Goal: Transaction & Acquisition: Purchase product/service

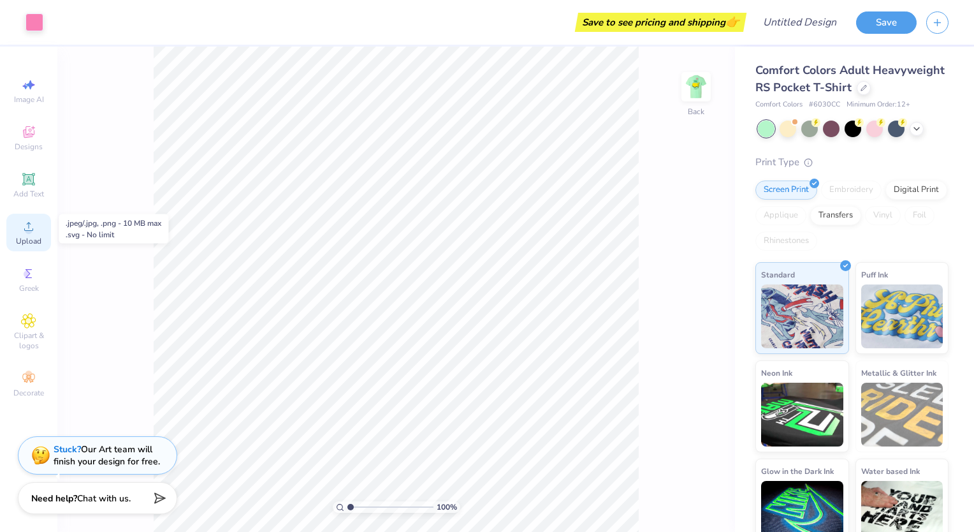
click at [36, 230] on div "Upload" at bounding box center [28, 233] width 45 height 38
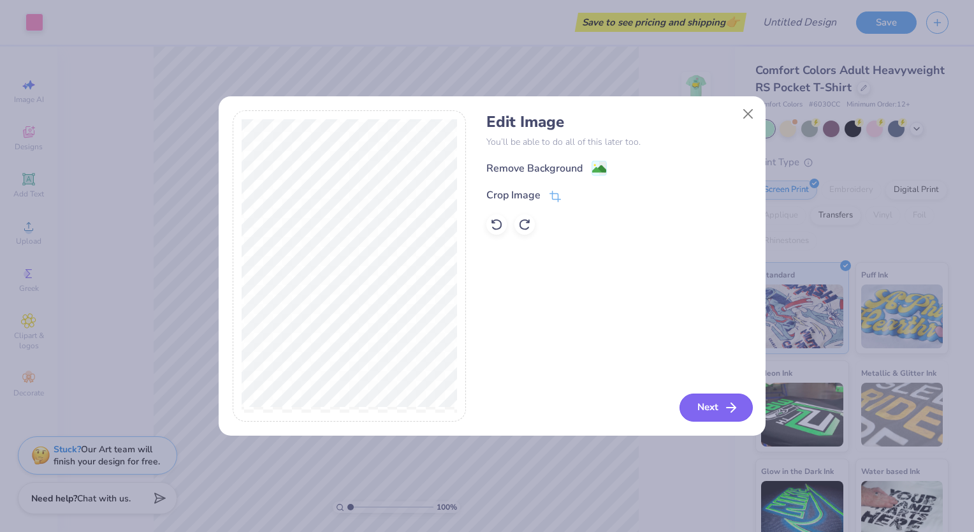
click at [726, 402] on icon "button" at bounding box center [731, 407] width 15 height 15
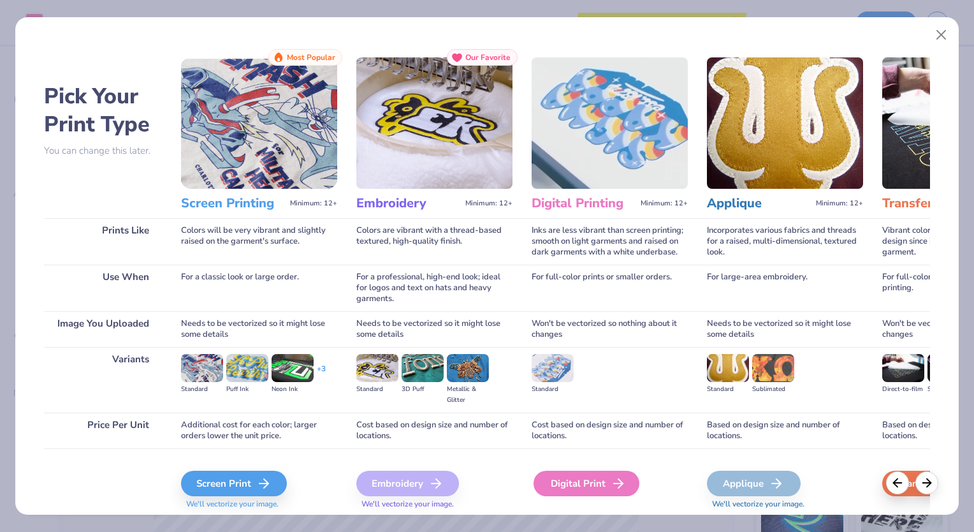
click at [568, 478] on div "Digital Print" at bounding box center [587, 484] width 106 height 26
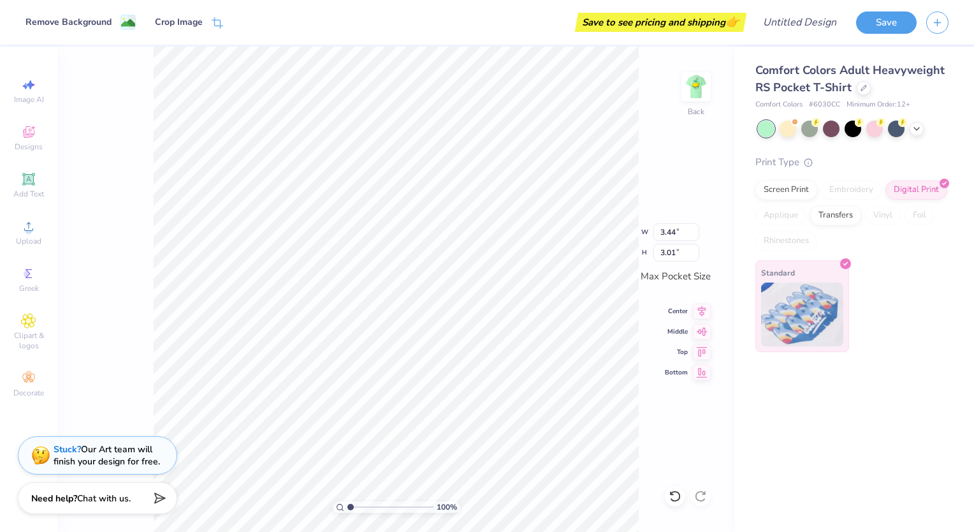
click at [791, 294] on img at bounding box center [802, 315] width 82 height 64
click at [703, 309] on icon at bounding box center [702, 309] width 18 height 15
click at [701, 310] on icon at bounding box center [702, 309] width 8 height 11
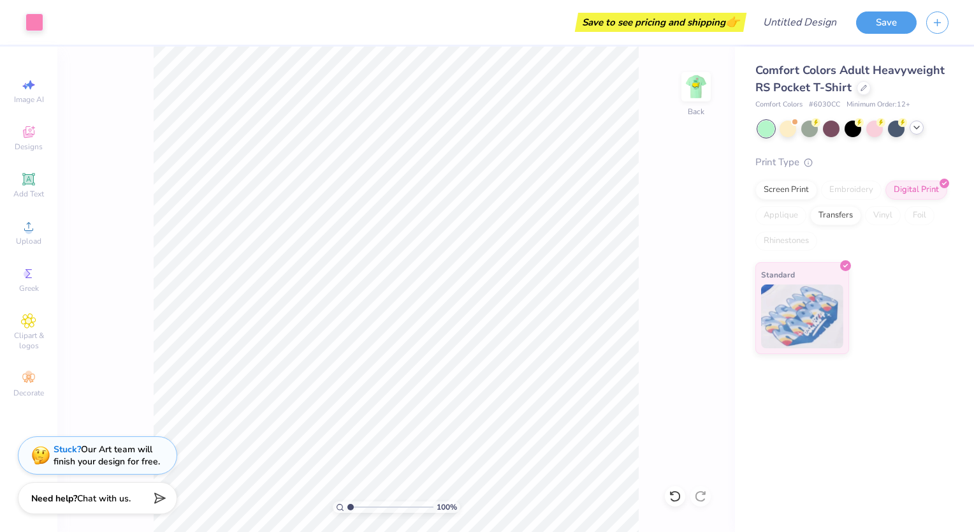
click at [915, 124] on icon at bounding box center [917, 127] width 10 height 10
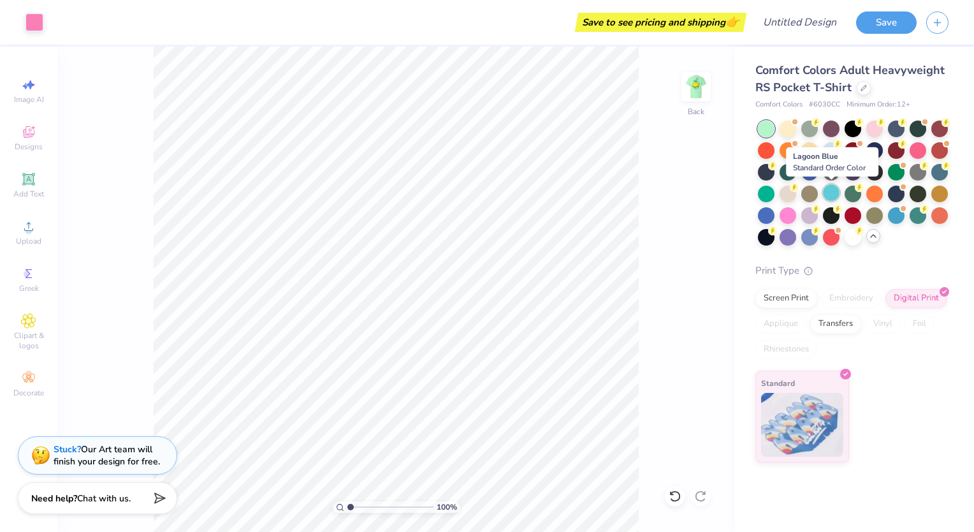
click at [829, 193] on div at bounding box center [831, 192] width 17 height 17
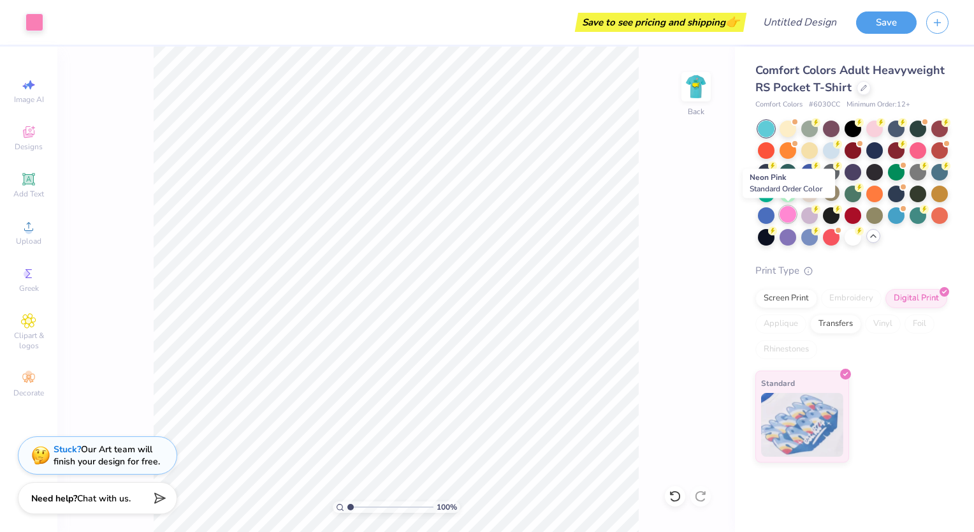
click at [786, 218] on div at bounding box center [788, 214] width 17 height 17
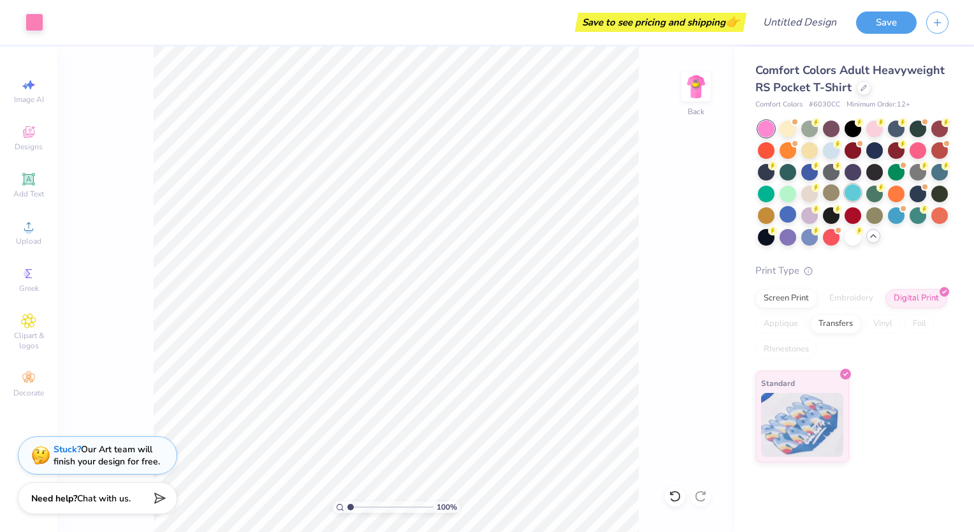
click at [862, 195] on div at bounding box center [853, 192] width 17 height 17
click at [700, 496] on div "100 % Back" at bounding box center [396, 289] width 678 height 485
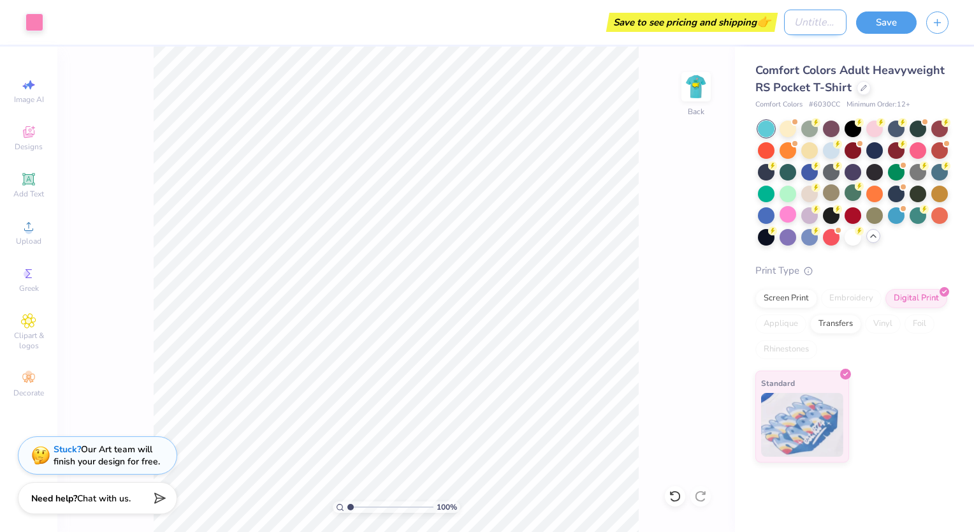
click at [807, 20] on input "Design Title" at bounding box center [815, 23] width 62 height 26
type input "Bessies T shirts"
click at [907, 22] on button "Save" at bounding box center [886, 21] width 61 height 22
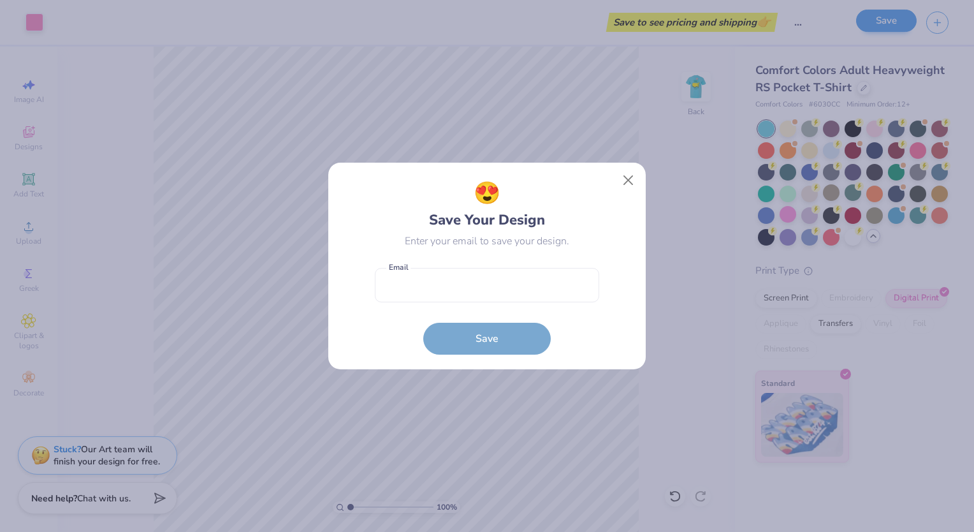
scroll to position [0, 0]
click at [475, 286] on input "email" at bounding box center [487, 285] width 224 height 35
type input "[EMAIL_ADDRESS][DOMAIN_NAME]"
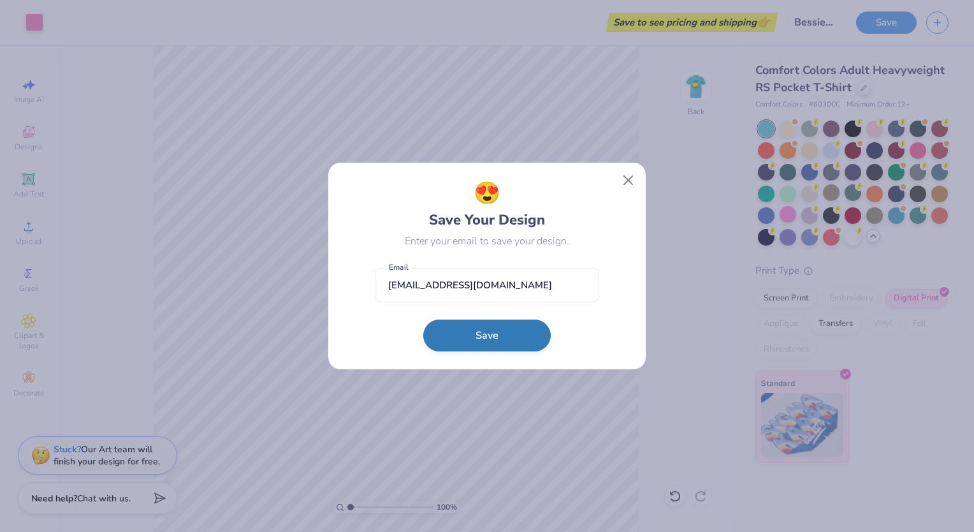
click at [470, 335] on button "Save" at bounding box center [487, 335] width 128 height 32
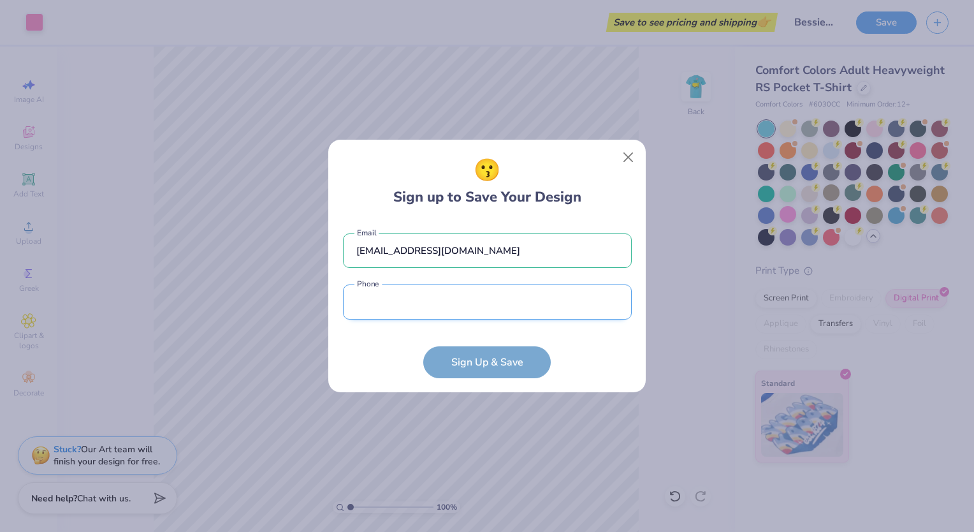
click at [446, 304] on input "tel" at bounding box center [487, 301] width 289 height 35
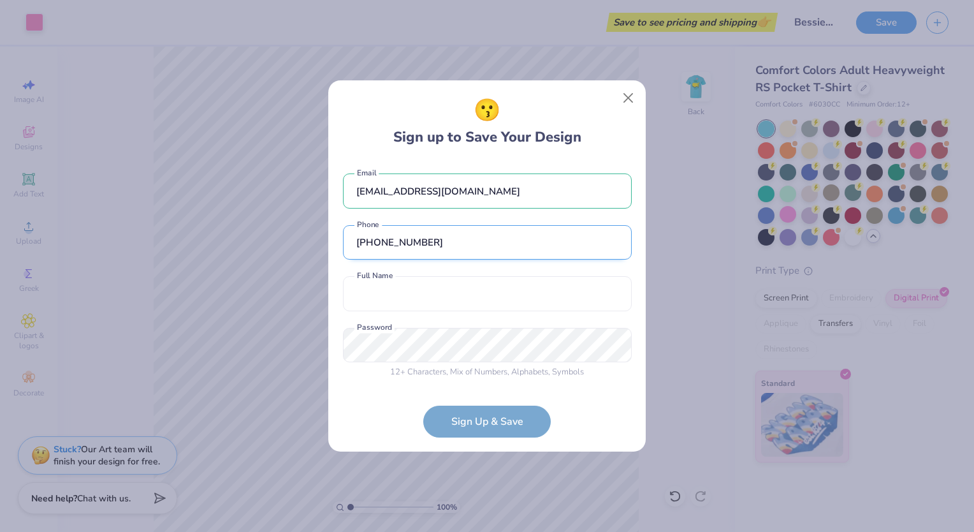
type input "[PHONE_NUMBER]"
click at [419, 293] on input "text" at bounding box center [487, 293] width 289 height 35
click at [386, 289] on input "[PERSON_NAME]" at bounding box center [487, 293] width 289 height 35
type input "[PERSON_NAME]"
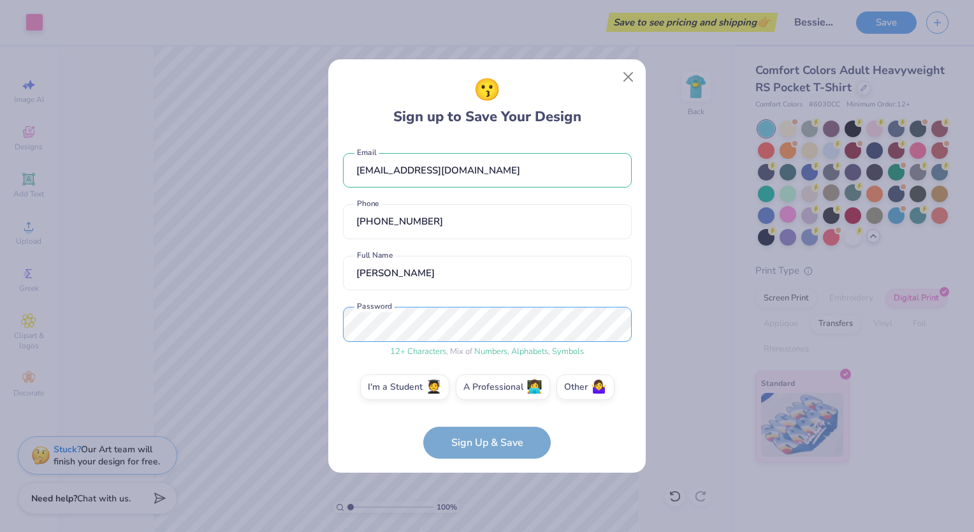
scroll to position [6, 0]
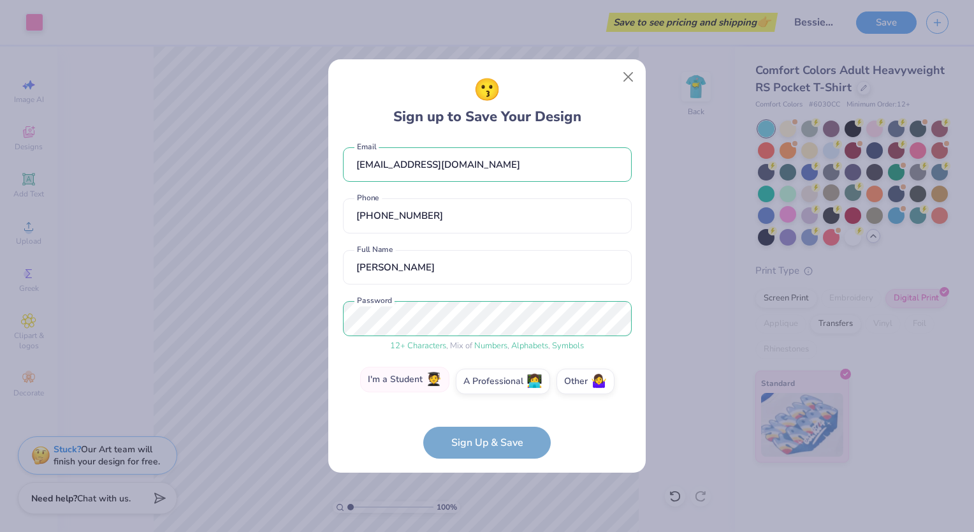
click at [408, 375] on label "I'm a Student 🧑‍🎓" at bounding box center [404, 380] width 89 height 26
click at [483, 386] on input "I'm a Student 🧑‍🎓" at bounding box center [487, 390] width 8 height 8
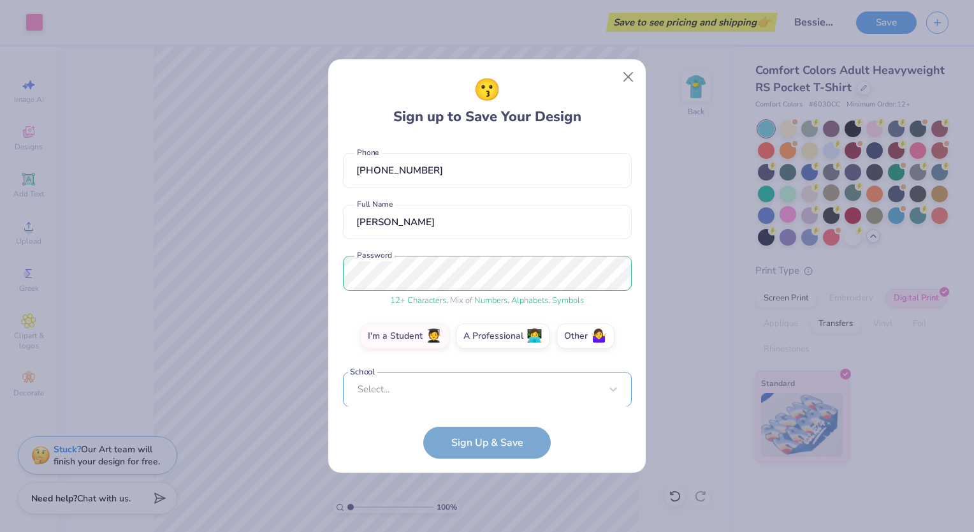
click at [443, 397] on div "Select..." at bounding box center [487, 389] width 289 height 35
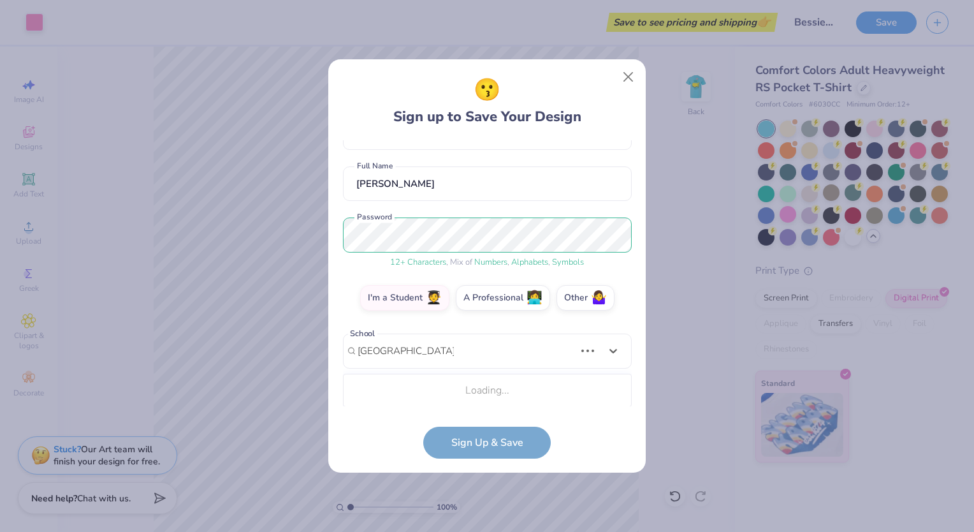
scroll to position [249, 0]
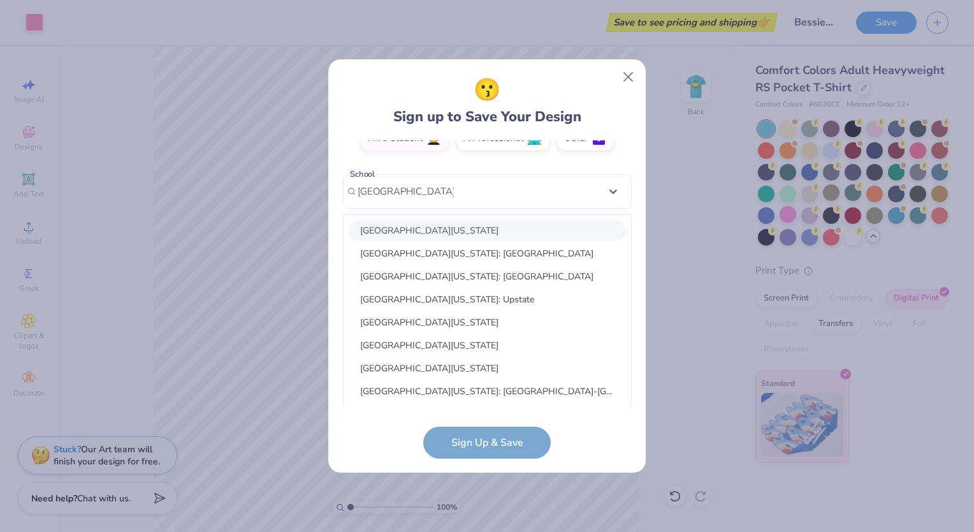
click at [468, 229] on div "[GEOGRAPHIC_DATA][US_STATE]" at bounding box center [487, 230] width 277 height 21
type input "[GEOGRAPHIC_DATA]"
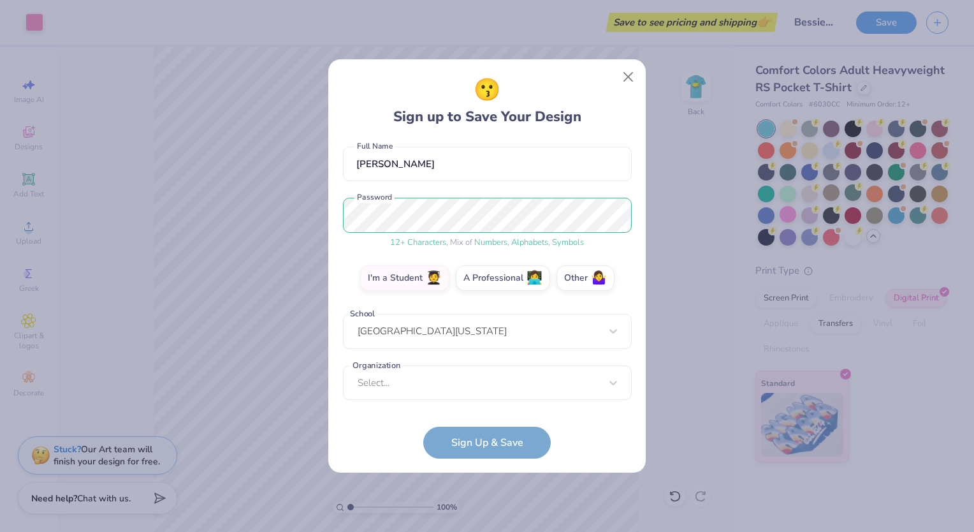
scroll to position [109, 0]
click at [451, 372] on div "Select..." at bounding box center [487, 382] width 289 height 35
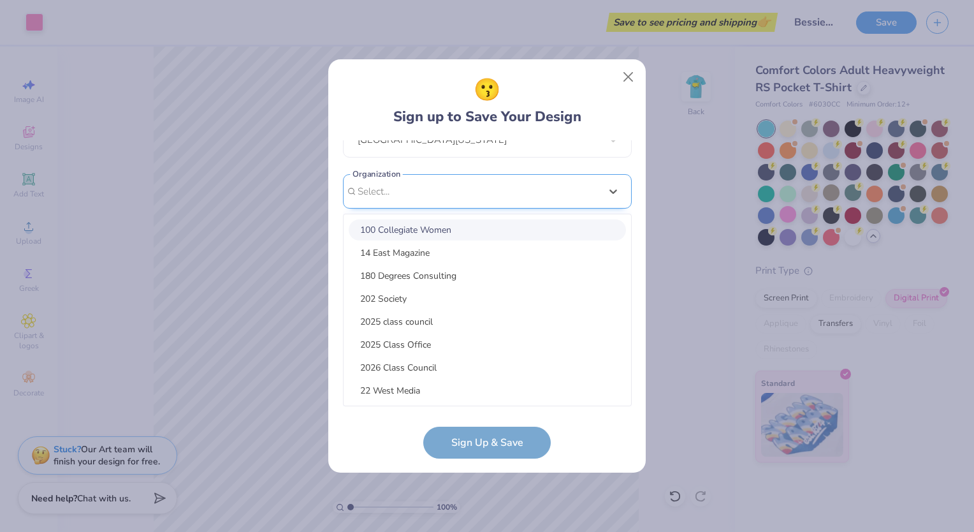
scroll to position [0, 0]
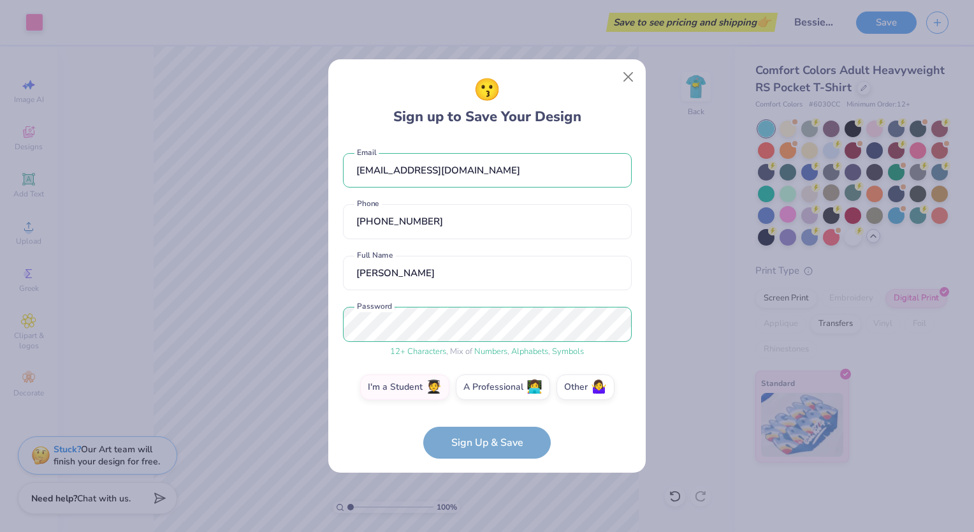
click at [475, 449] on form "[EMAIL_ADDRESS][DOMAIN_NAME] Email [PHONE_NUMBER] Phone [PERSON_NAME] Full Name…" at bounding box center [487, 299] width 289 height 318
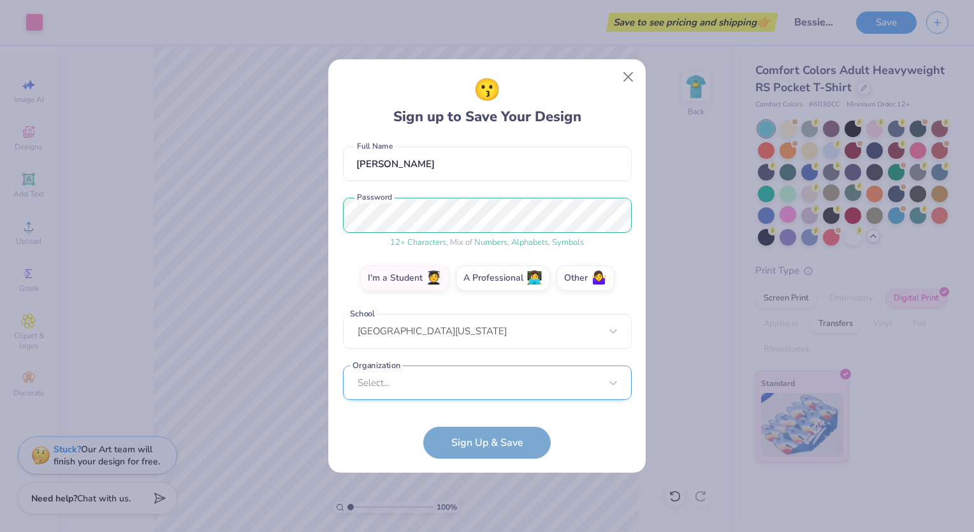
click at [495, 366] on div "Select..." at bounding box center [487, 382] width 289 height 35
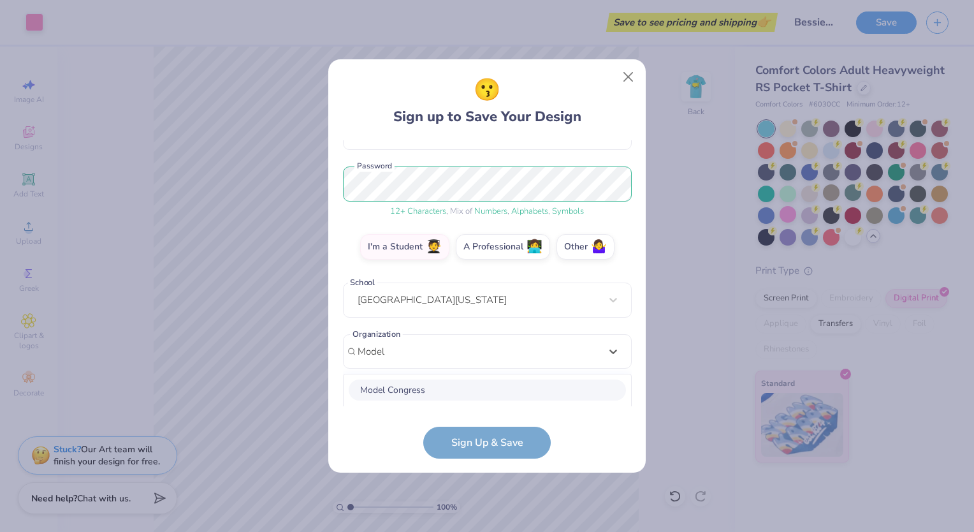
scroll to position [300, 0]
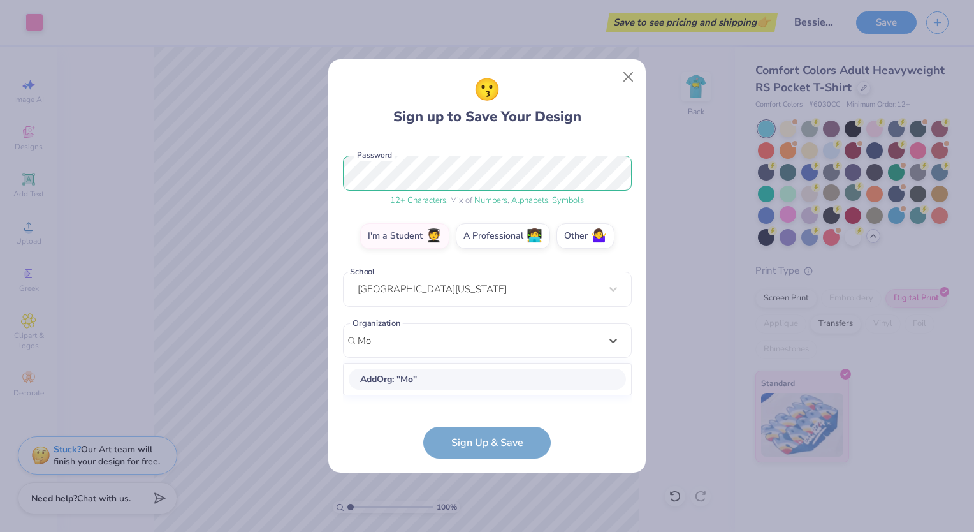
type input "M"
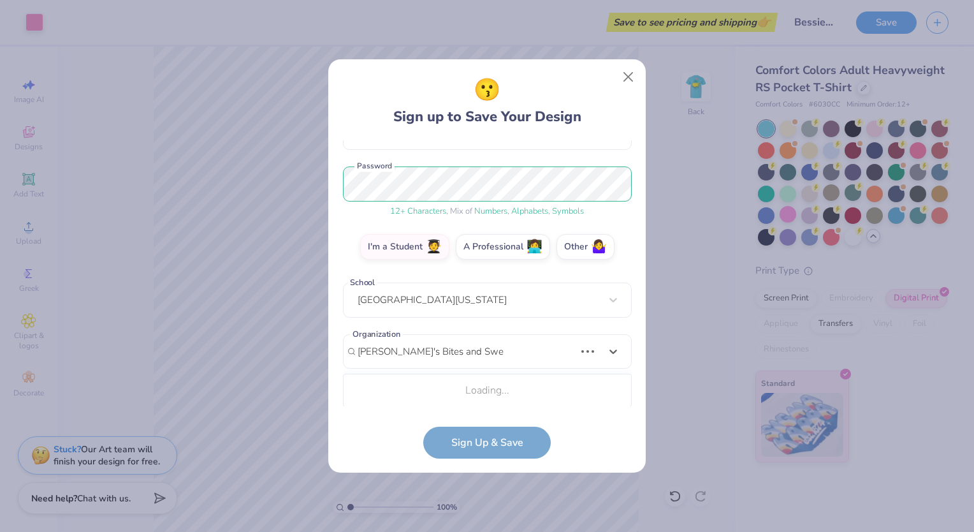
scroll to position [255, 0]
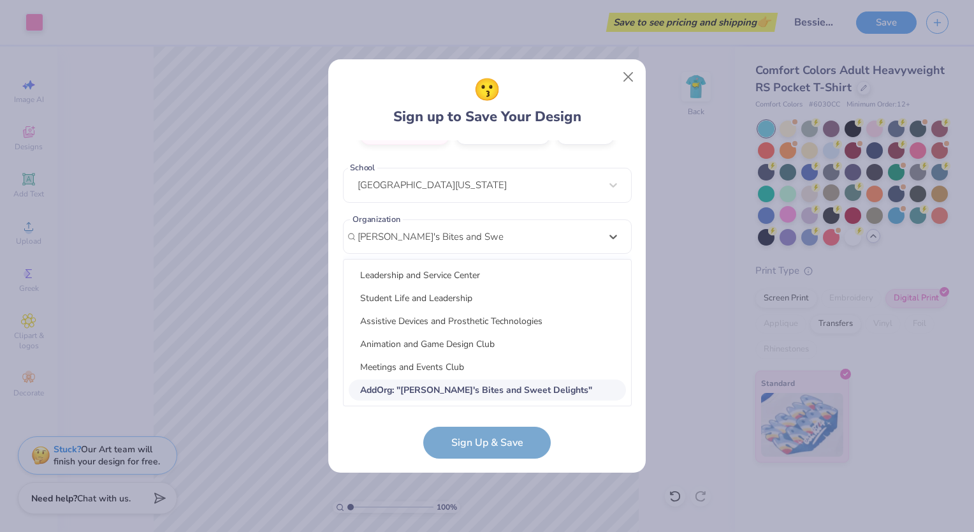
click at [413, 392] on span "Add Org : " [PERSON_NAME]'s Bites and Sweet Delights "" at bounding box center [476, 390] width 232 height 12
type input "[PERSON_NAME]'s Bites and Sweet Delights"
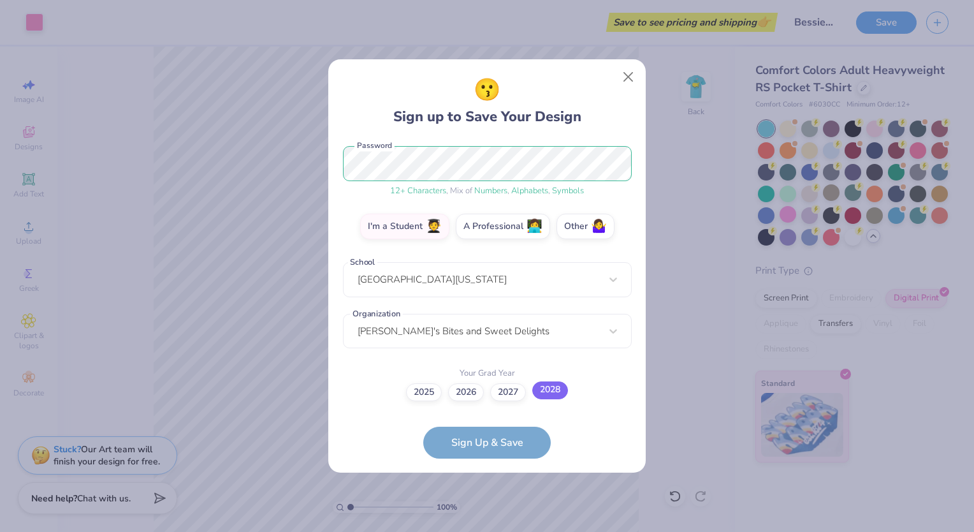
click at [545, 390] on label "2028" at bounding box center [550, 390] width 36 height 18
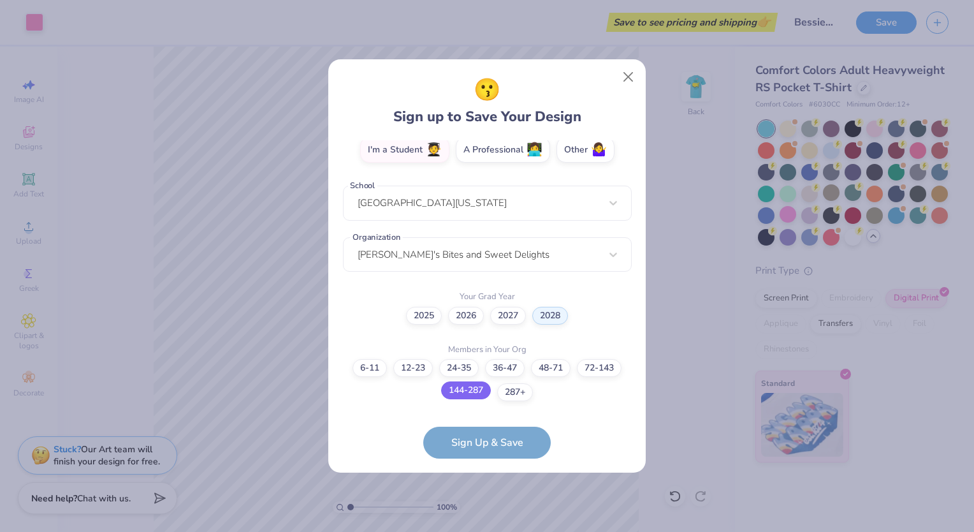
click at [467, 394] on label "144-287" at bounding box center [466, 390] width 50 height 18
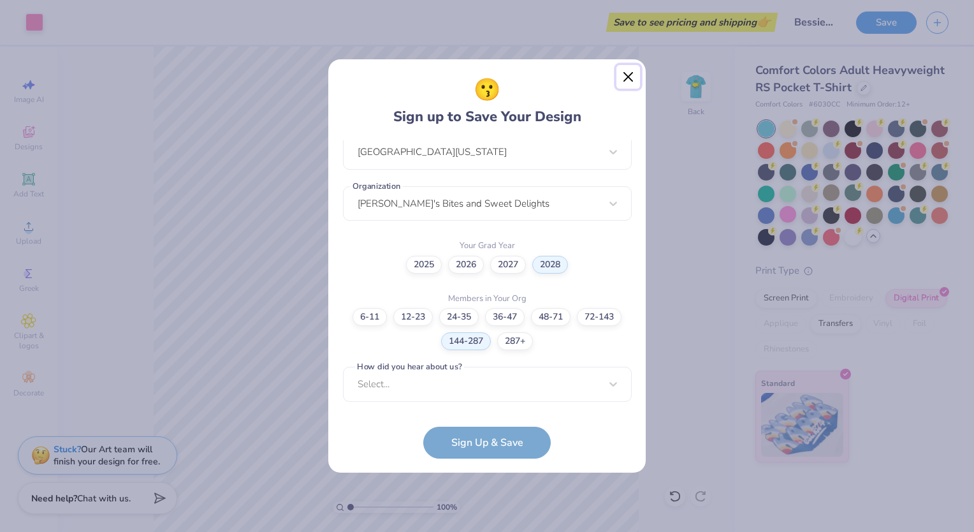
click at [631, 78] on button "Close" at bounding box center [629, 77] width 24 height 24
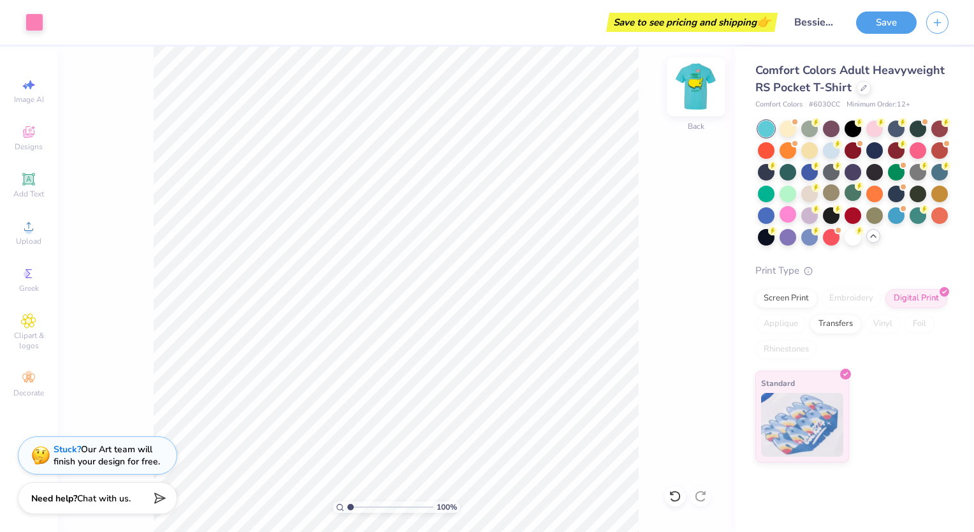
click at [701, 84] on img at bounding box center [696, 86] width 51 height 51
click at [29, 226] on icon at bounding box center [28, 226] width 15 height 15
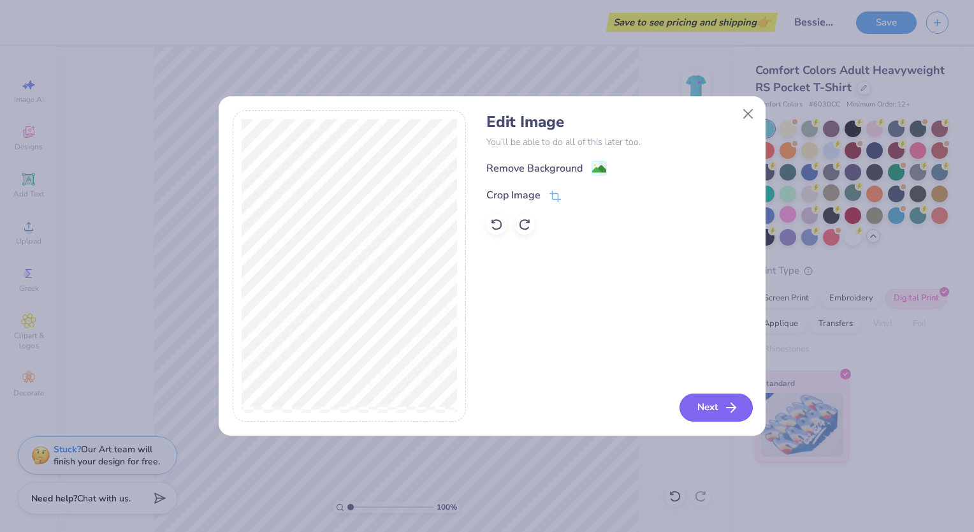
click at [719, 399] on button "Next" at bounding box center [716, 407] width 73 height 28
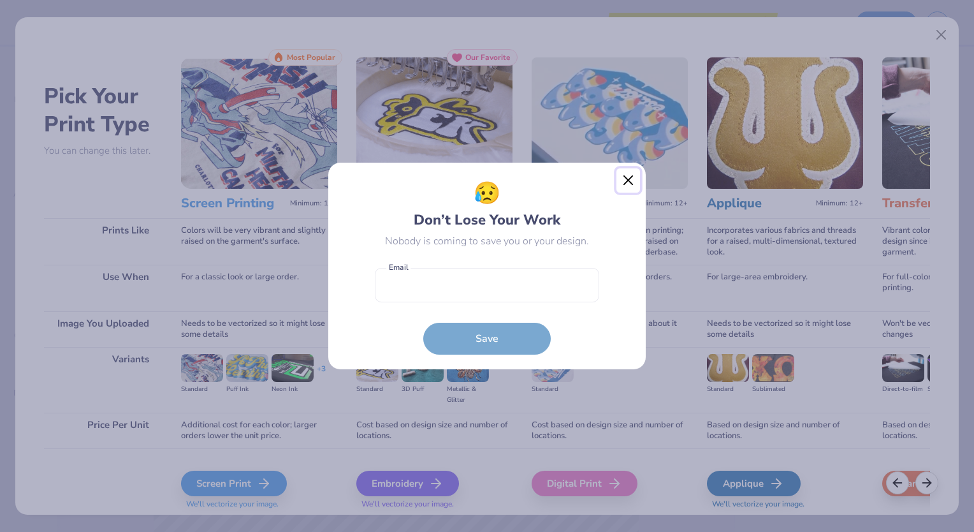
click at [628, 180] on button "Close" at bounding box center [629, 180] width 24 height 24
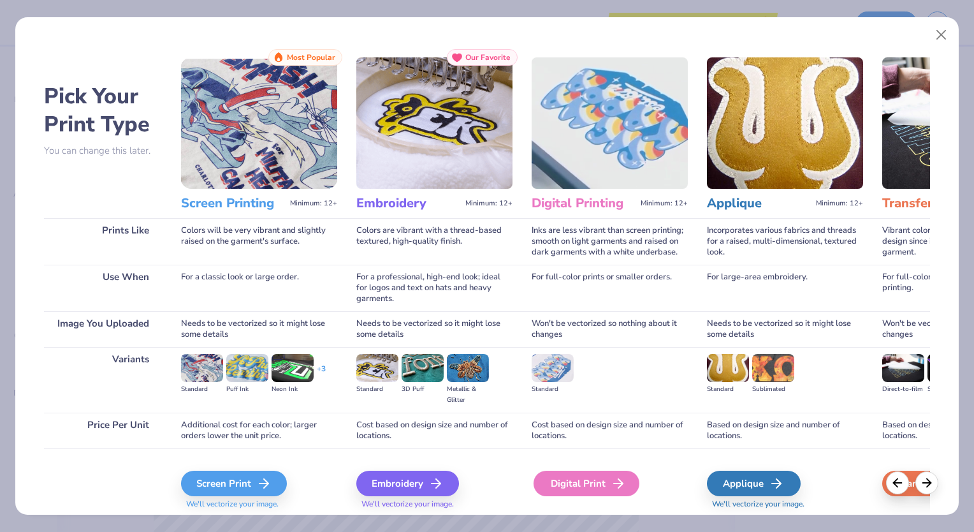
click at [569, 485] on div "Digital Print" at bounding box center [587, 484] width 106 height 26
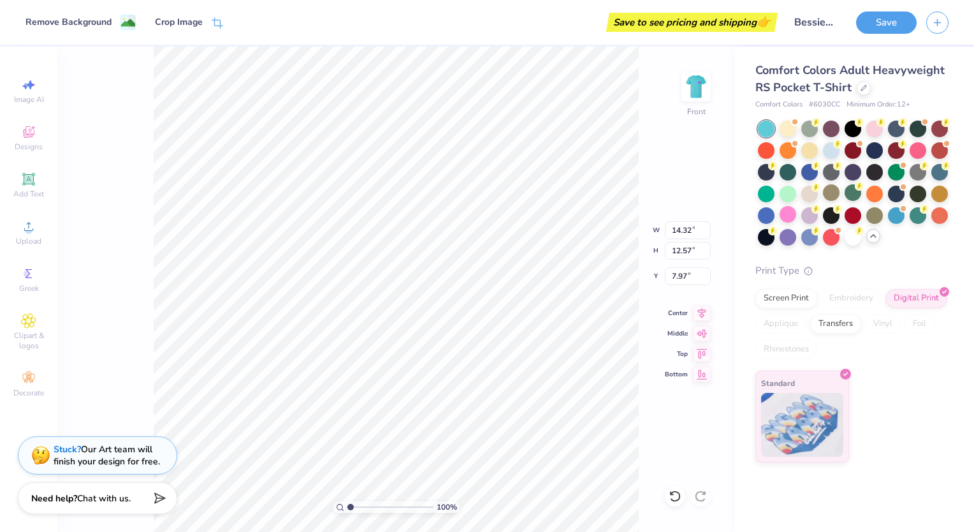
type input "3.00"
type input "10.47"
type input "9.19"
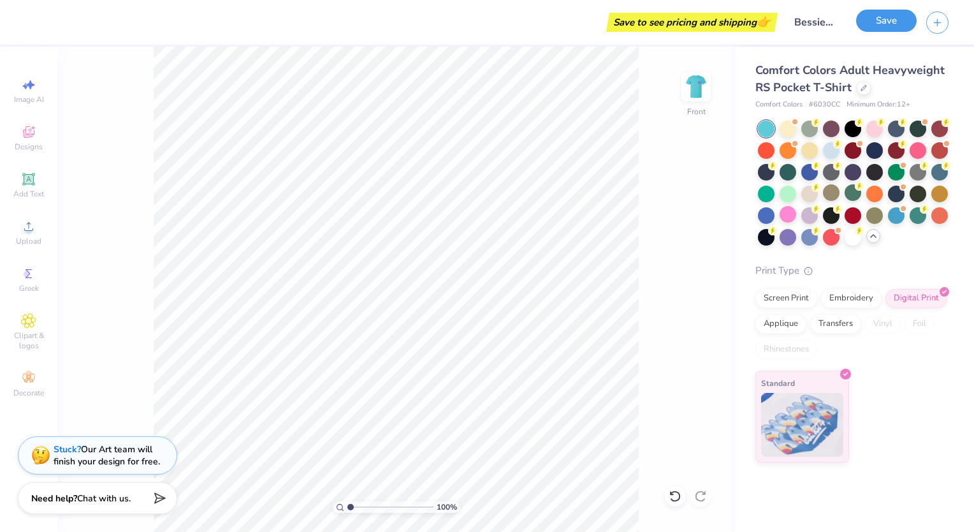
click at [873, 24] on button "Save" at bounding box center [886, 21] width 61 height 22
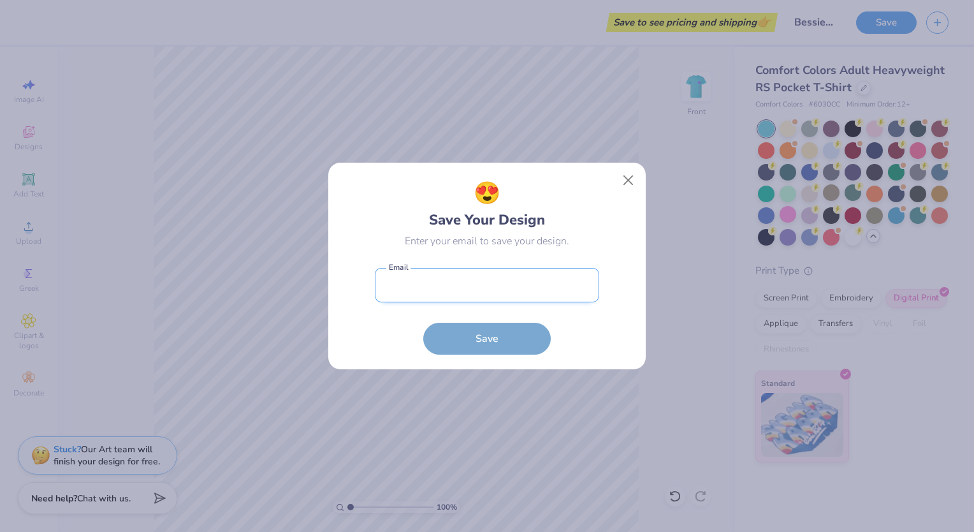
click at [458, 284] on input "email" at bounding box center [487, 285] width 224 height 35
type input "[EMAIL_ADDRESS][DOMAIN_NAME]"
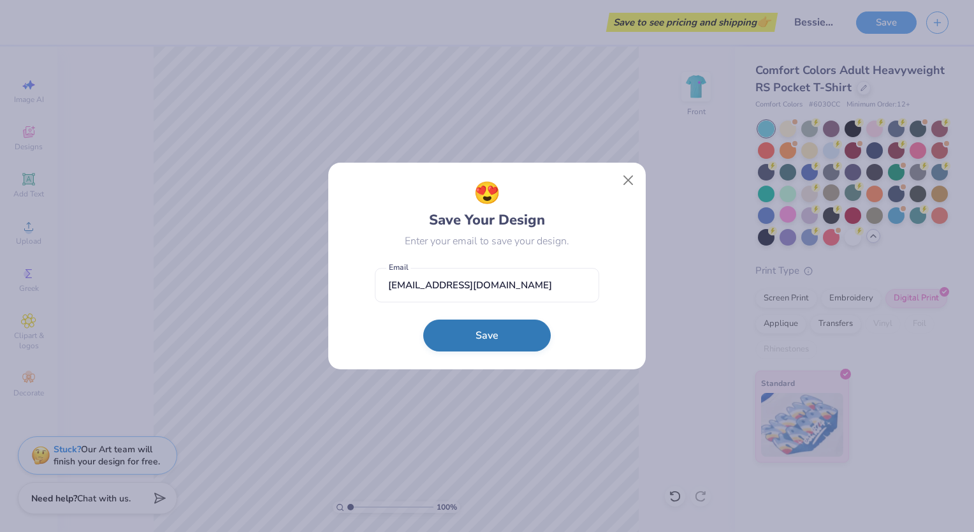
click at [471, 341] on button "Save" at bounding box center [487, 335] width 128 height 32
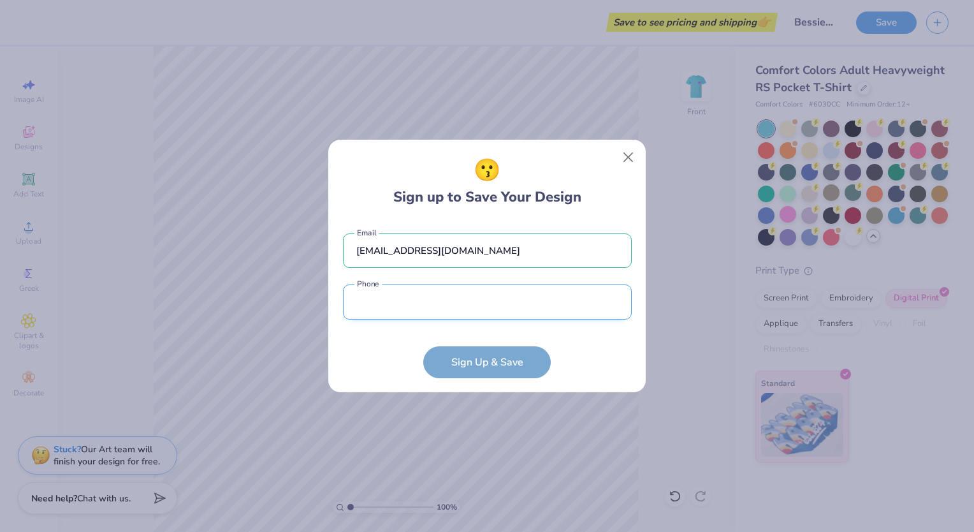
click at [437, 311] on input "tel" at bounding box center [487, 301] width 289 height 35
type input "[PHONE_NUMBER]"
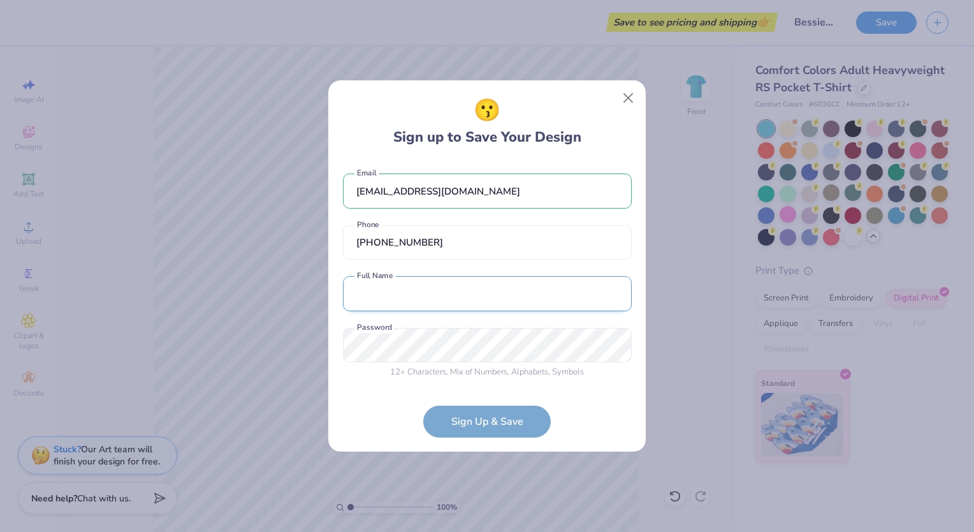
click at [418, 277] on input "text" at bounding box center [487, 293] width 289 height 35
click at [390, 296] on input "[PERSON_NAME]" at bounding box center [487, 293] width 289 height 35
type input "[PERSON_NAME]"
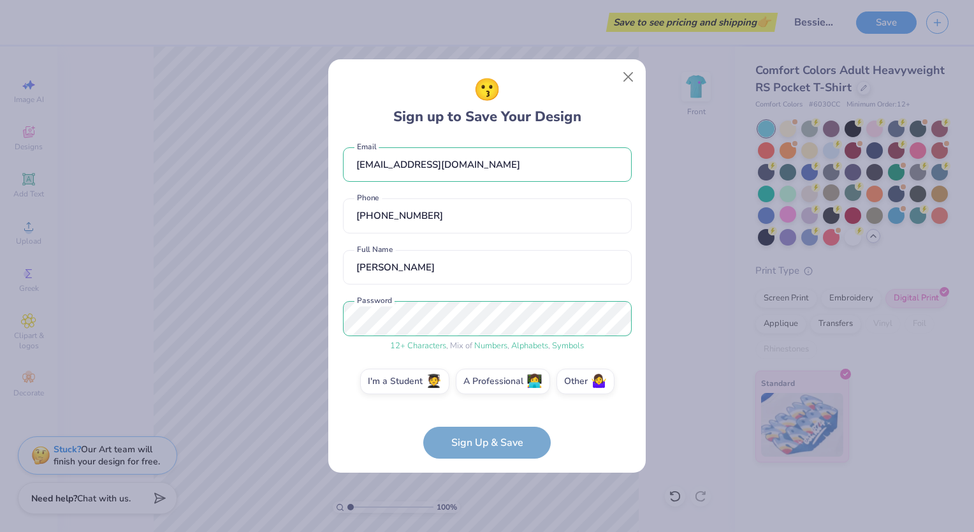
click at [459, 438] on form "[EMAIL_ADDRESS][DOMAIN_NAME] Email [PHONE_NUMBER] Phone [PERSON_NAME] Full Name…" at bounding box center [487, 299] width 289 height 318
click at [598, 381] on span "🤷‍♀️" at bounding box center [599, 379] width 16 height 15
click at [492, 386] on input "Other 🤷‍♀️" at bounding box center [487, 390] width 8 height 8
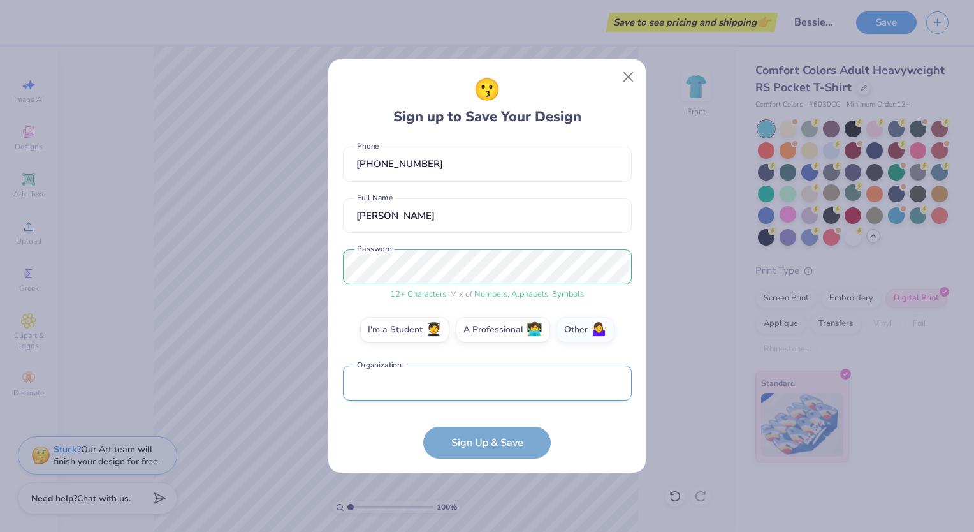
click at [514, 384] on input "text" at bounding box center [487, 382] width 289 height 35
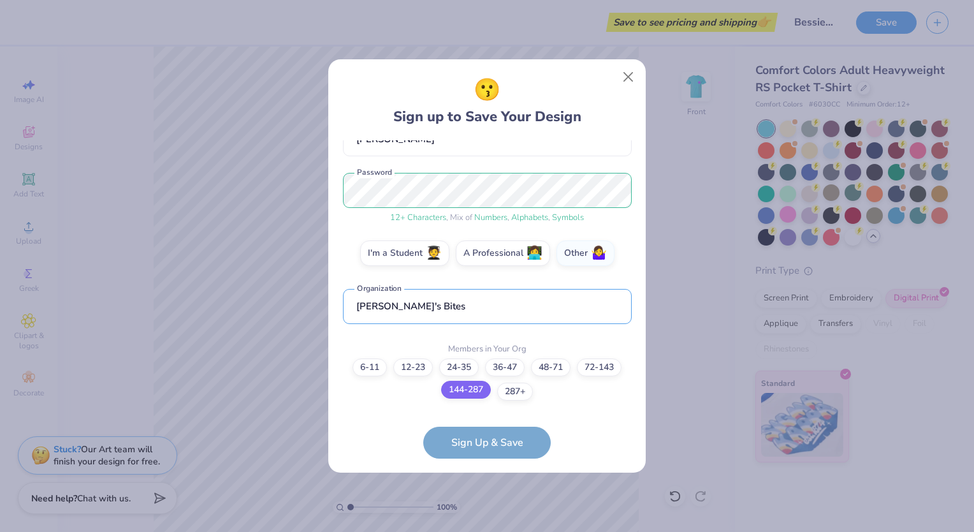
type input "[PERSON_NAME]'s Bites"
click at [468, 393] on label "144-287" at bounding box center [466, 390] width 50 height 18
click at [483, 510] on input "144-287" at bounding box center [487, 514] width 8 height 8
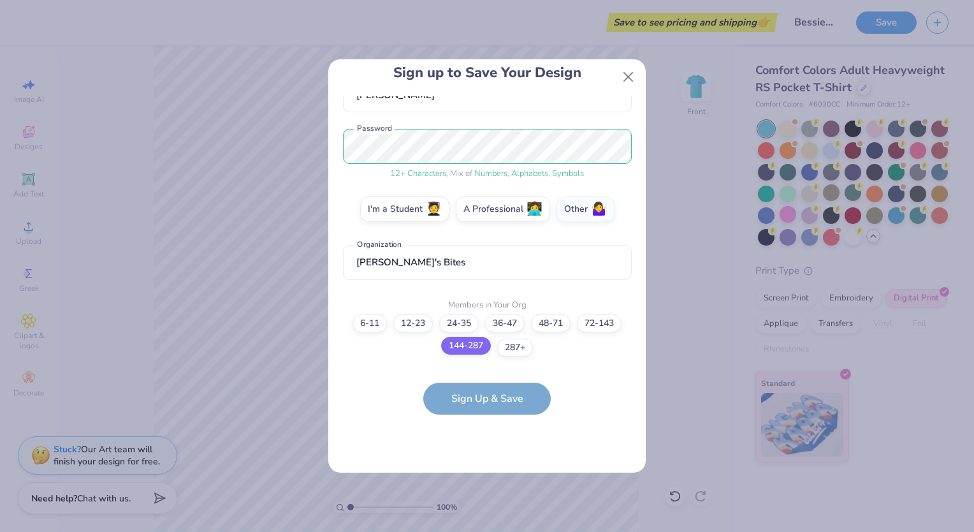
scroll to position [0, 0]
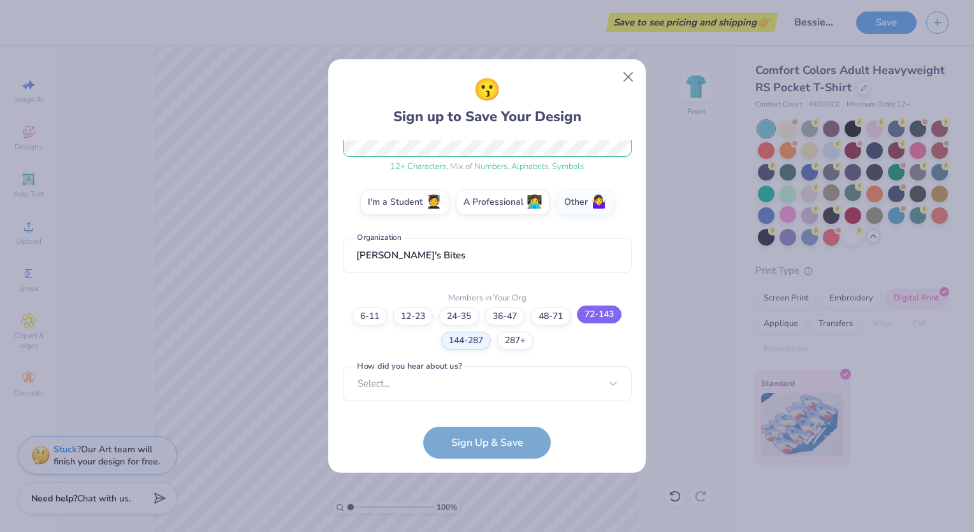
click at [584, 318] on label "72-143" at bounding box center [599, 314] width 45 height 18
click at [492, 510] on input "72-143" at bounding box center [487, 514] width 8 height 8
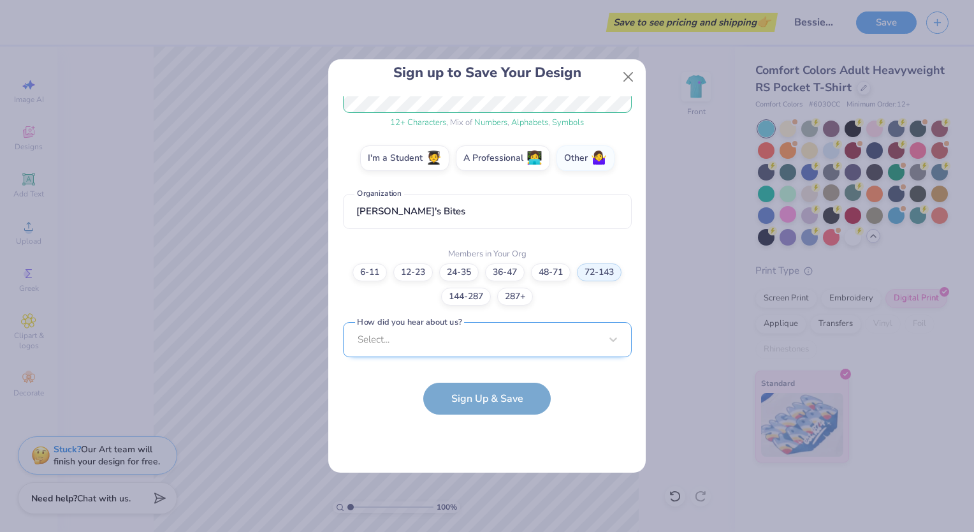
click at [520, 342] on div "Select..." at bounding box center [487, 339] width 289 height 35
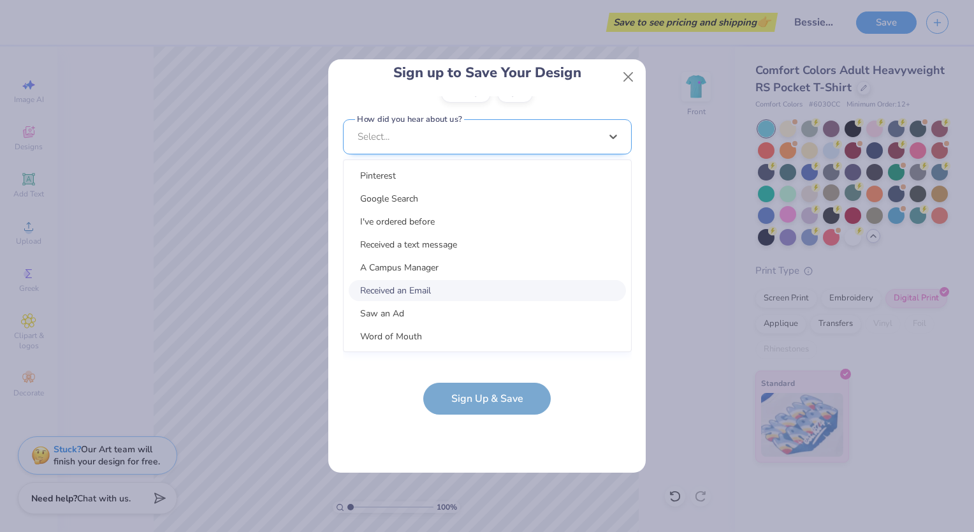
scroll to position [0, 0]
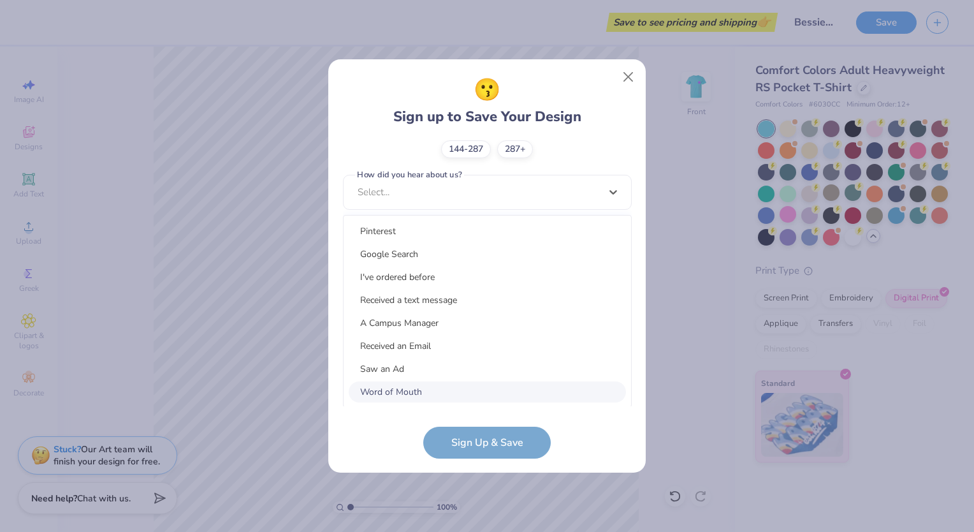
click at [379, 389] on div "Word of Mouth" at bounding box center [487, 391] width 277 height 21
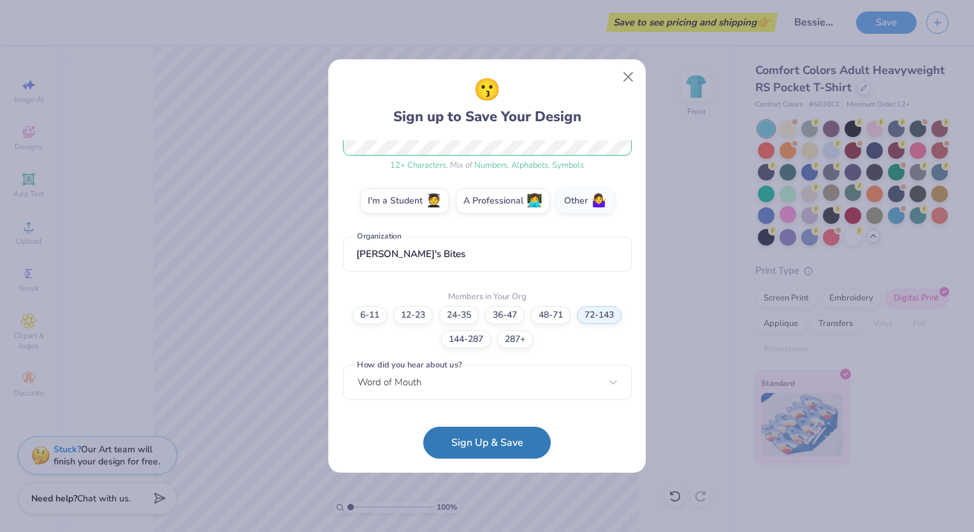
scroll to position [185, 0]
click at [525, 432] on button "Sign Up & Save" at bounding box center [487, 439] width 128 height 32
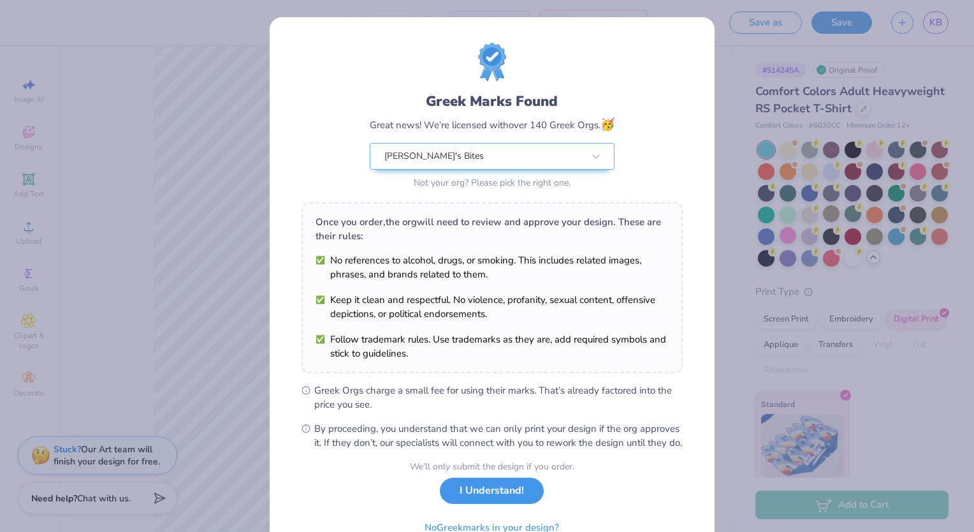
click at [469, 504] on button "I Understand!" at bounding box center [492, 491] width 104 height 26
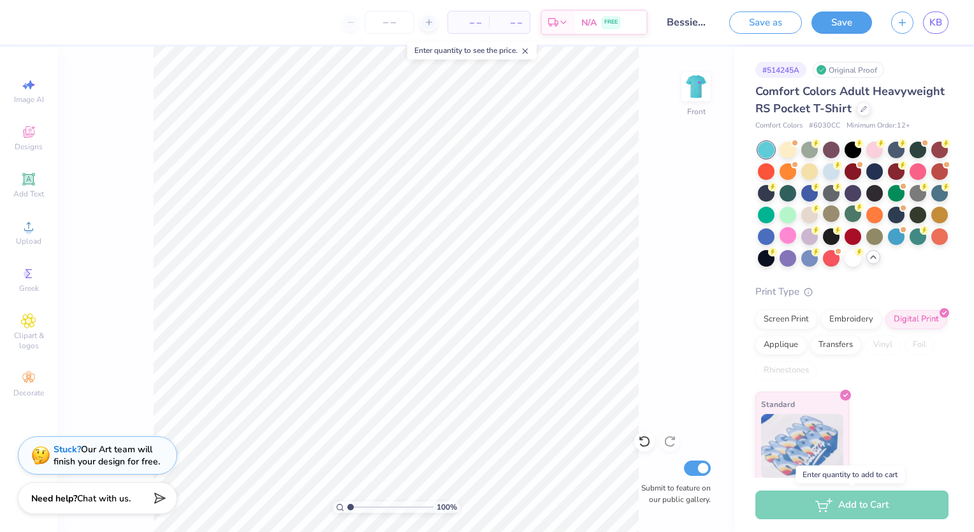
click at [834, 502] on div "Add to Cart" at bounding box center [852, 504] width 193 height 29
click at [867, 507] on div "Add to Cart" at bounding box center [852, 504] width 193 height 29
click at [478, 22] on span "– –" at bounding box center [469, 22] width 26 height 13
click at [475, 22] on span "– –" at bounding box center [469, 22] width 26 height 13
click at [518, 18] on span "– –" at bounding box center [510, 22] width 26 height 13
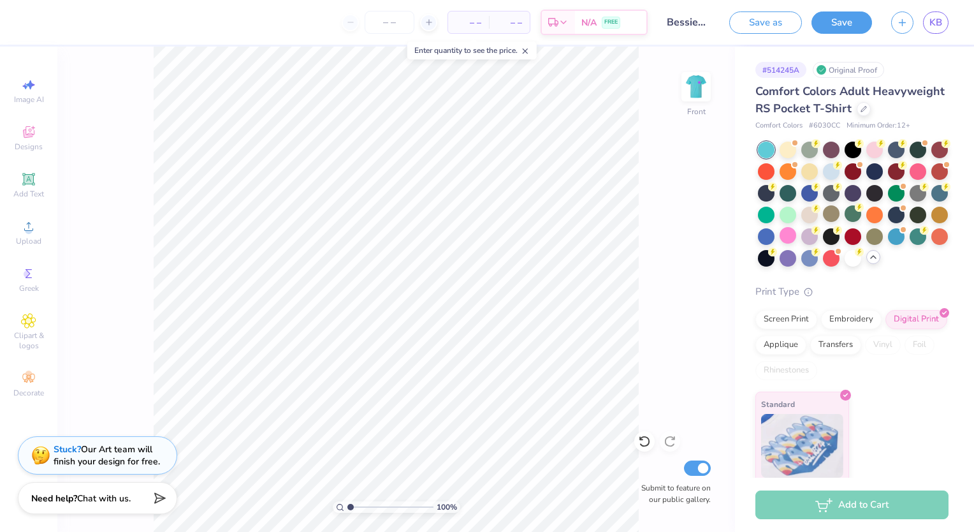
click at [476, 21] on span "– –" at bounding box center [469, 22] width 26 height 13
click at [432, 21] on icon at bounding box center [429, 22] width 9 height 9
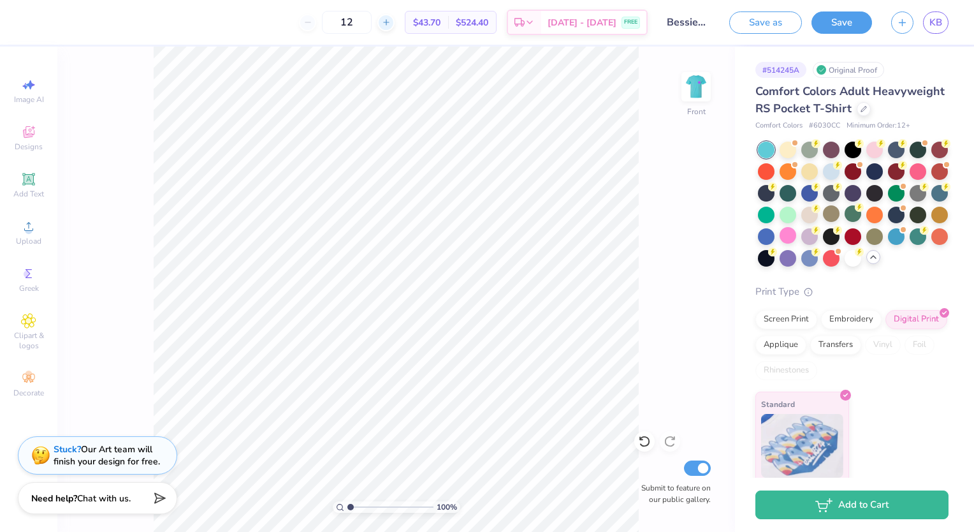
click at [391, 22] on icon at bounding box center [386, 22] width 9 height 9
click at [372, 22] on input "15" at bounding box center [347, 22] width 50 height 23
type input "1"
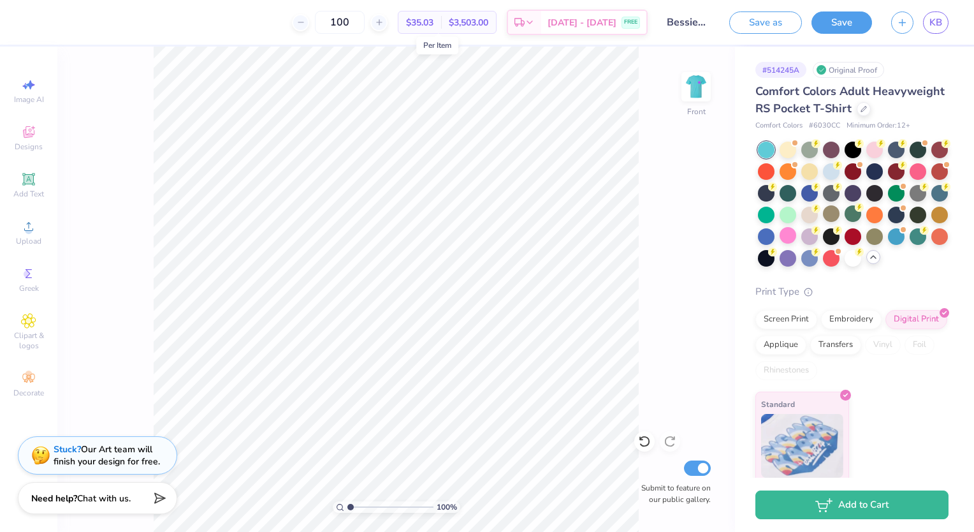
click at [434, 21] on span "$35.03" at bounding box center [419, 22] width 27 height 13
click at [365, 21] on input "100" at bounding box center [340, 22] width 50 height 23
type input "1"
